Goal: Task Accomplishment & Management: Manage account settings

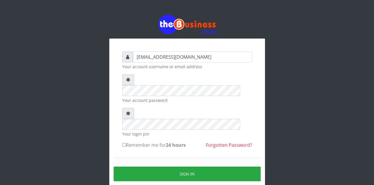
type input "[EMAIL_ADDRESS][DOMAIN_NAME]"
drag, startPoint x: 226, startPoint y: 124, endPoint x: 237, endPoint y: 125, distance: 11.6
click at [221, 142] on link "Forgotten Password?" at bounding box center [229, 145] width 46 height 6
type input "[EMAIL_ADDRESS][DOMAIN_NAME]"
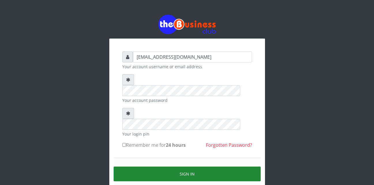
click at [189, 167] on button "Sign in" at bounding box center [186, 174] width 147 height 15
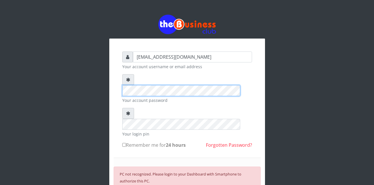
click at [72, 67] on div "elommaugochukwu@gmail.com Your account username or email address Your account p…" at bounding box center [187, 134] width 328 height 269
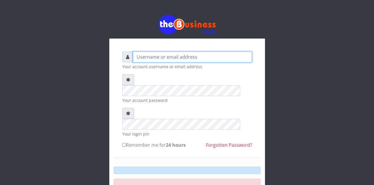
click at [140, 59] on input "text" at bounding box center [192, 57] width 119 height 11
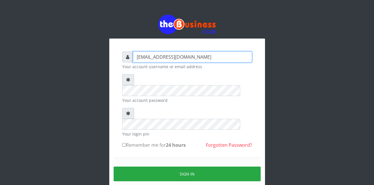
type input "[EMAIL_ADDRESS][DOMAIN_NAME]"
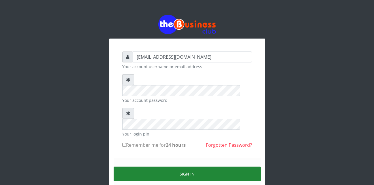
click at [190, 167] on button "Sign in" at bounding box center [186, 174] width 147 height 15
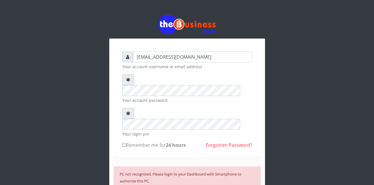
click at [124, 143] on input "Remember me for 24 hours" at bounding box center [124, 145] width 4 height 4
click at [122, 143] on input "Remember me for 24 hours" at bounding box center [124, 145] width 4 height 4
checkbox input "false"
